Goal: Navigation & Orientation: Find specific page/section

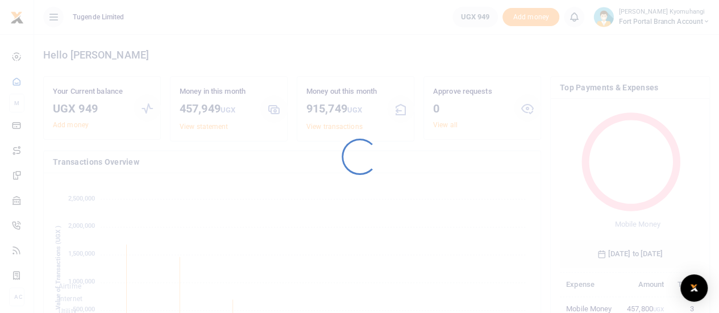
scroll to position [151, 132]
